Goal: Information Seeking & Learning: Learn about a topic

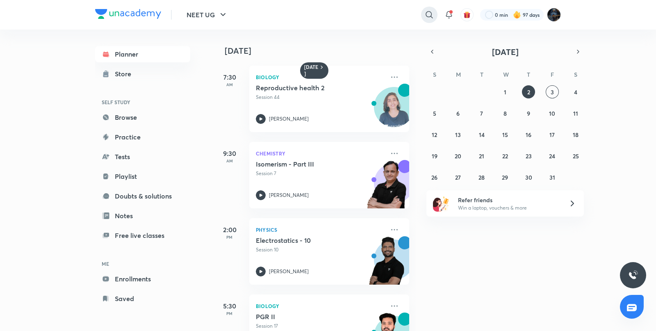
click at [435, 12] on div at bounding box center [429, 15] width 16 height 16
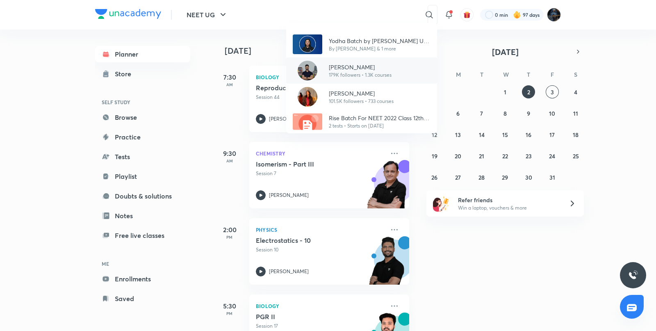
click at [357, 66] on p "[PERSON_NAME]" at bounding box center [360, 67] width 63 height 9
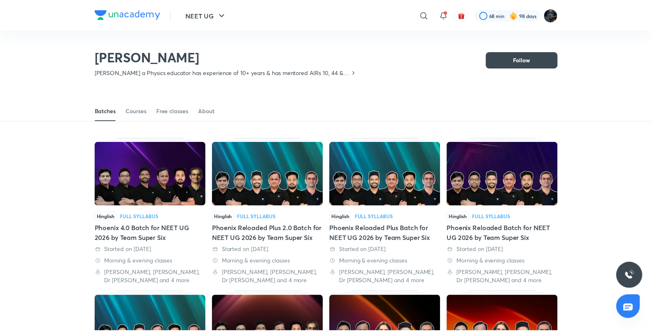
scroll to position [36, 0]
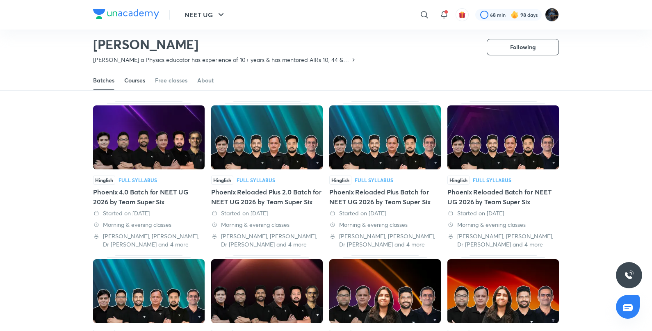
click at [129, 80] on div "Courses" at bounding box center [134, 80] width 21 height 8
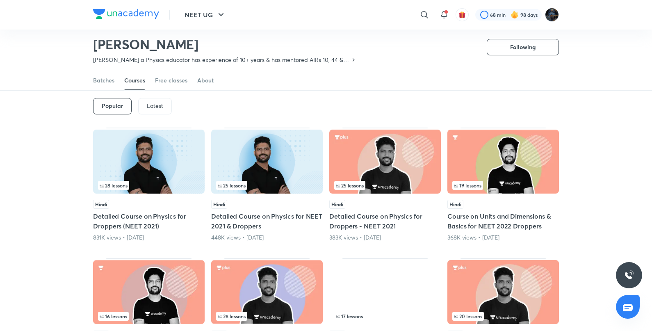
click at [162, 107] on p "Latest" at bounding box center [155, 106] width 16 height 7
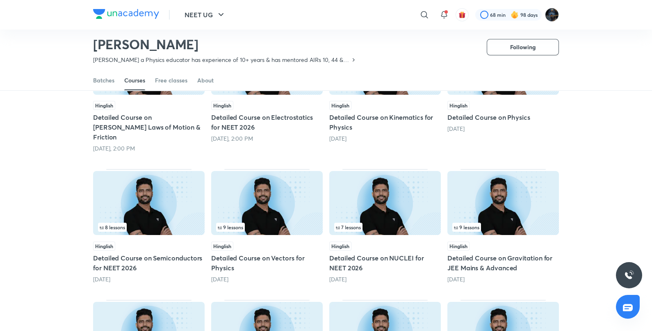
scroll to position [137, 0]
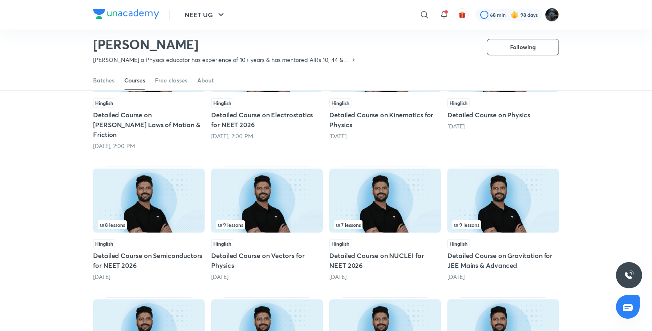
click at [317, 169] on img at bounding box center [267, 201] width 112 height 64
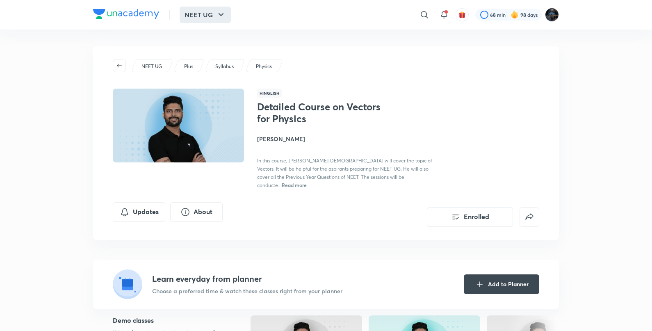
click at [203, 13] on button "NEET UG" at bounding box center [205, 15] width 51 height 16
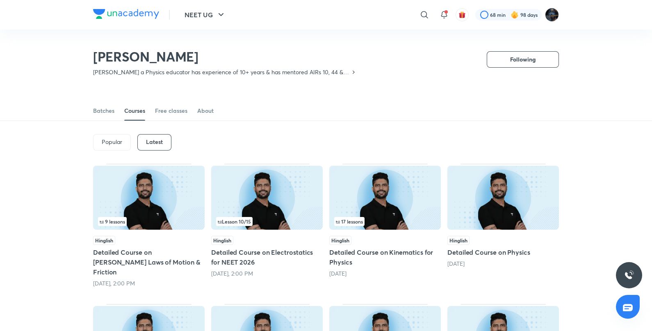
scroll to position [36, 0]
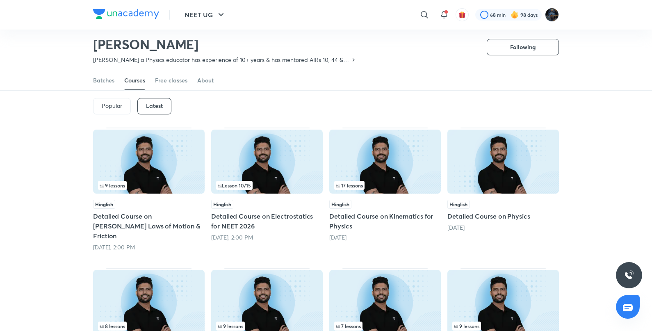
click at [162, 159] on img at bounding box center [149, 162] width 112 height 64
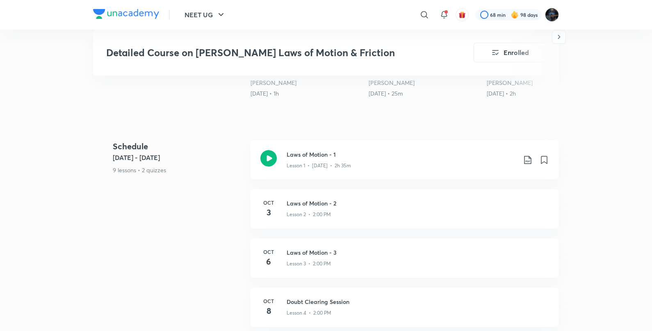
scroll to position [301, 0]
click at [266, 150] on icon at bounding box center [268, 158] width 16 height 16
